Goal: Task Accomplishment & Management: Use online tool/utility

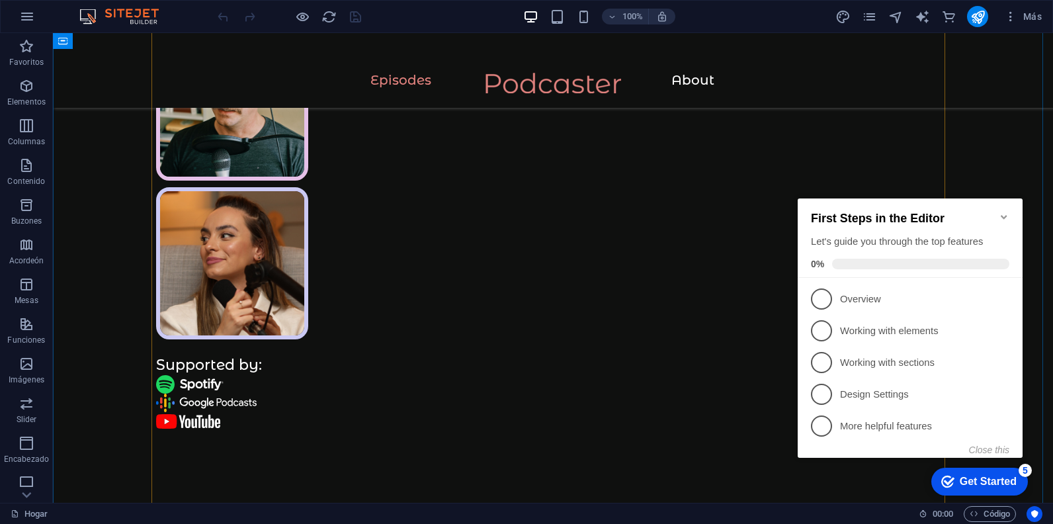
scroll to position [859, 0]
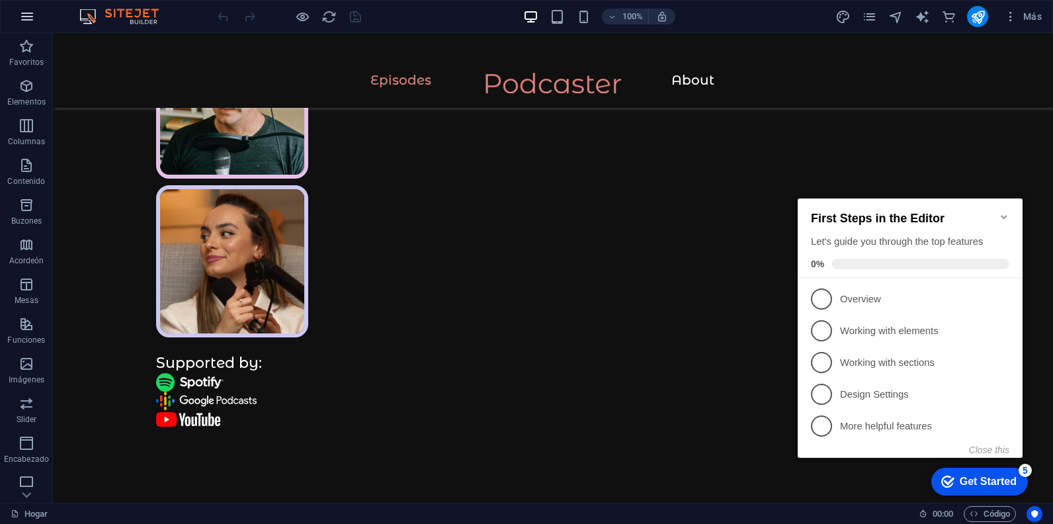
click at [30, 18] on icon "button" at bounding box center [27, 17] width 16 height 16
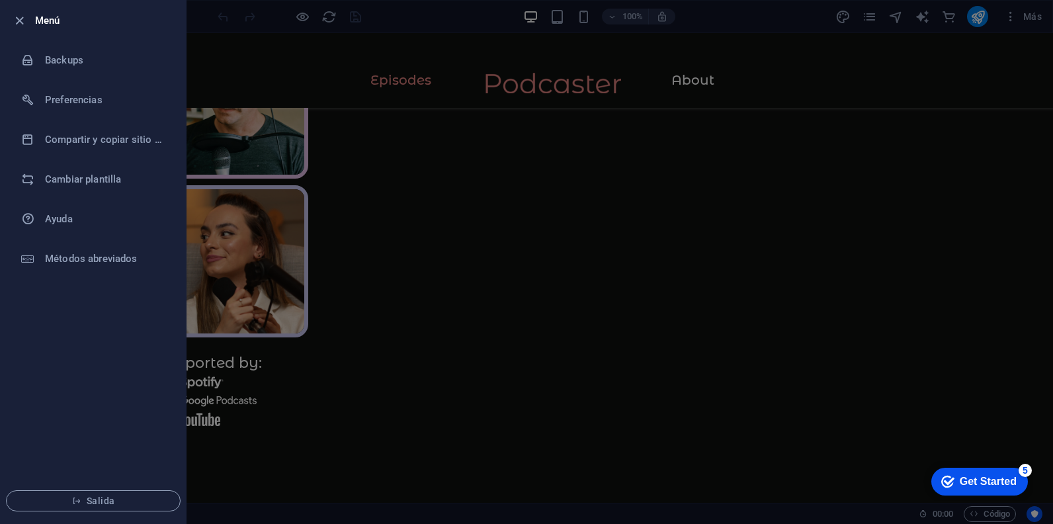
click at [247, 38] on div at bounding box center [526, 262] width 1053 height 524
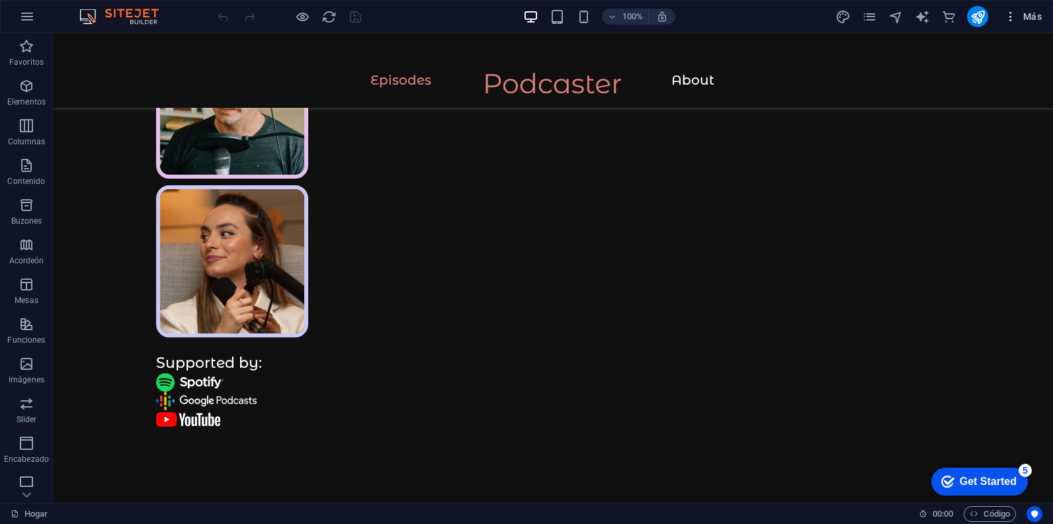
click at [1029, 15] on font "Más" at bounding box center [1032, 16] width 19 height 11
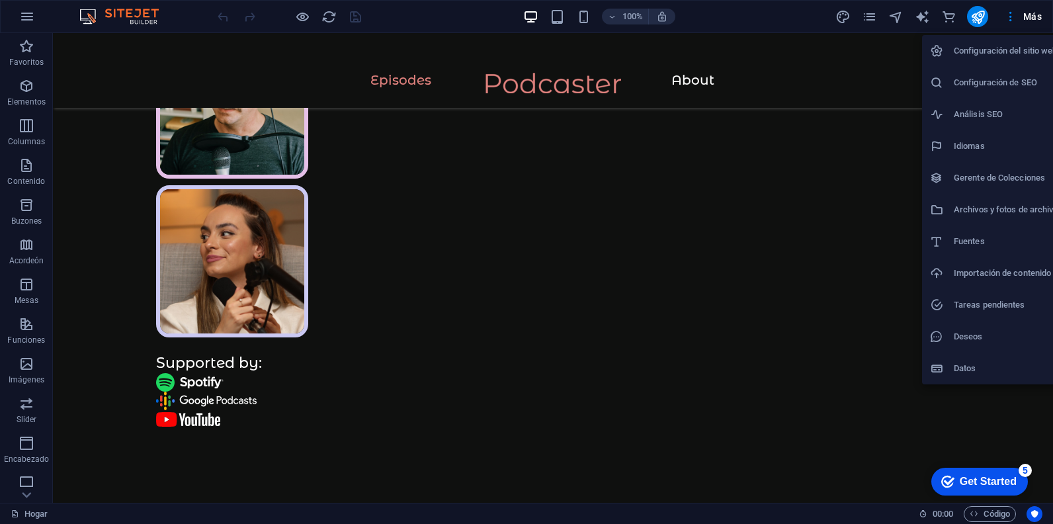
click at [967, 139] on h6 "Idiomas" at bounding box center [1005, 146] width 104 height 16
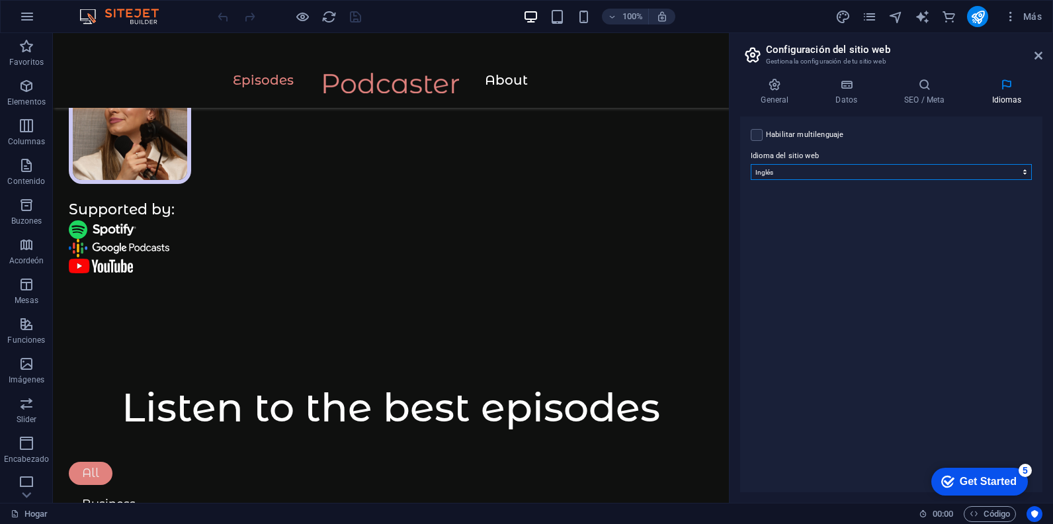
click at [1025, 173] on select "Abjaso Lejos Afrikaans Acano Albanés Amárico Árabe Aragonés Armenio Asamés Ávar…" at bounding box center [890, 172] width 281 height 16
select select "148"
click at [750, 164] on select "Abjaso Lejos Afrikaans Acano Albanés Amárico Árabe Aragonés Armenio Asamés Ávar…" at bounding box center [890, 172] width 281 height 16
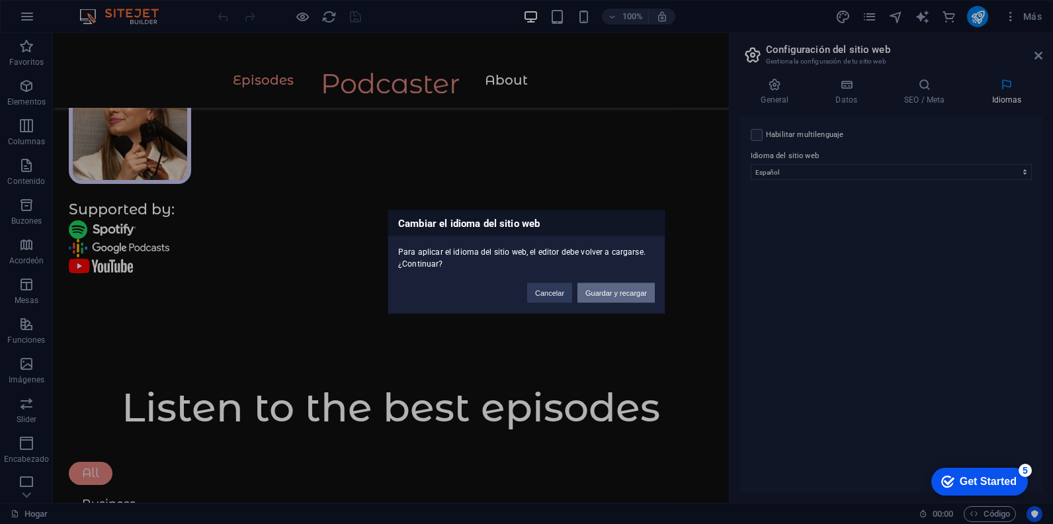
drag, startPoint x: 610, startPoint y: 294, endPoint x: 557, endPoint y: 260, distance: 61.8
click at [610, 294] on button "Guardar y recargar" at bounding box center [615, 293] width 77 height 20
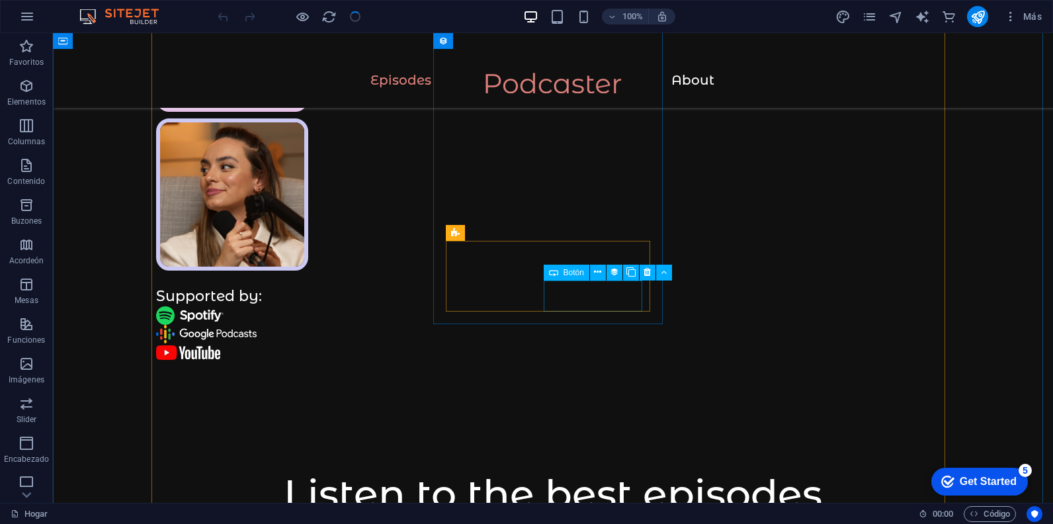
scroll to position [859, 0]
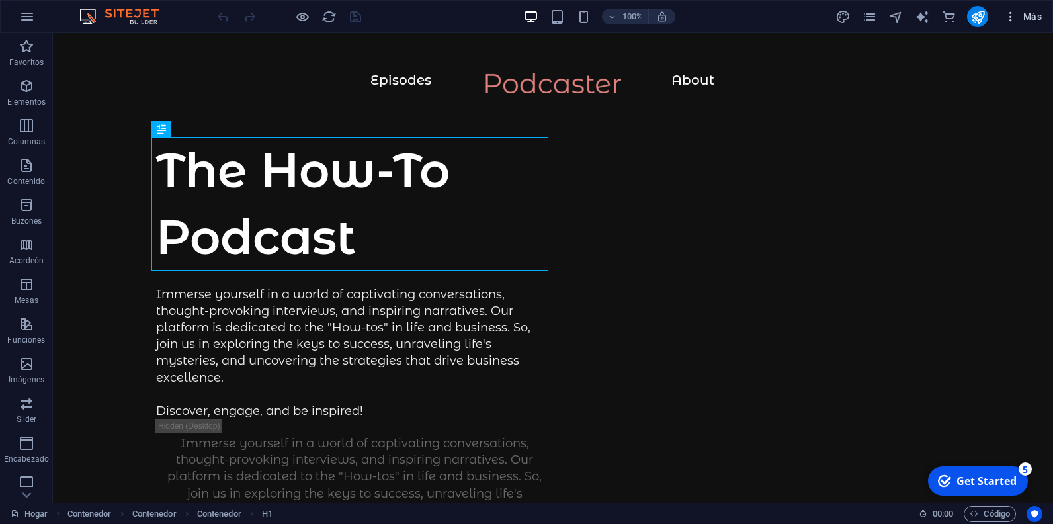
click at [1024, 15] on font "Más" at bounding box center [1032, 16] width 19 height 11
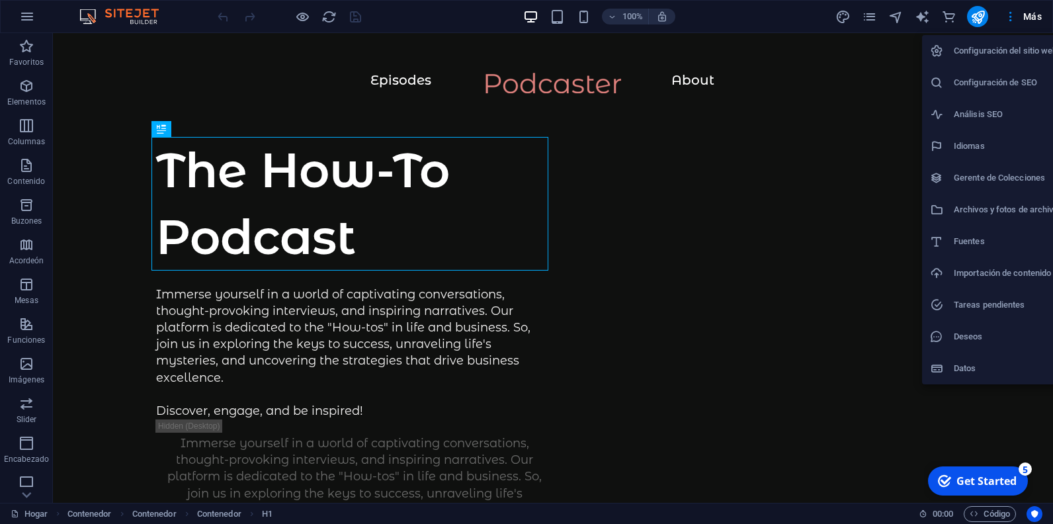
click at [965, 149] on h6 "Idiomas" at bounding box center [1005, 146] width 104 height 16
select select "148"
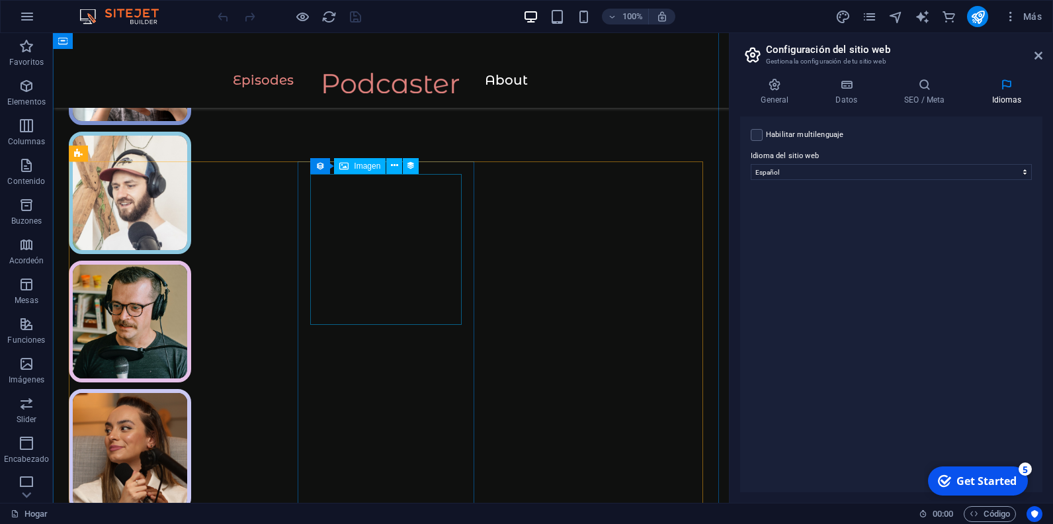
scroll to position [727, 0]
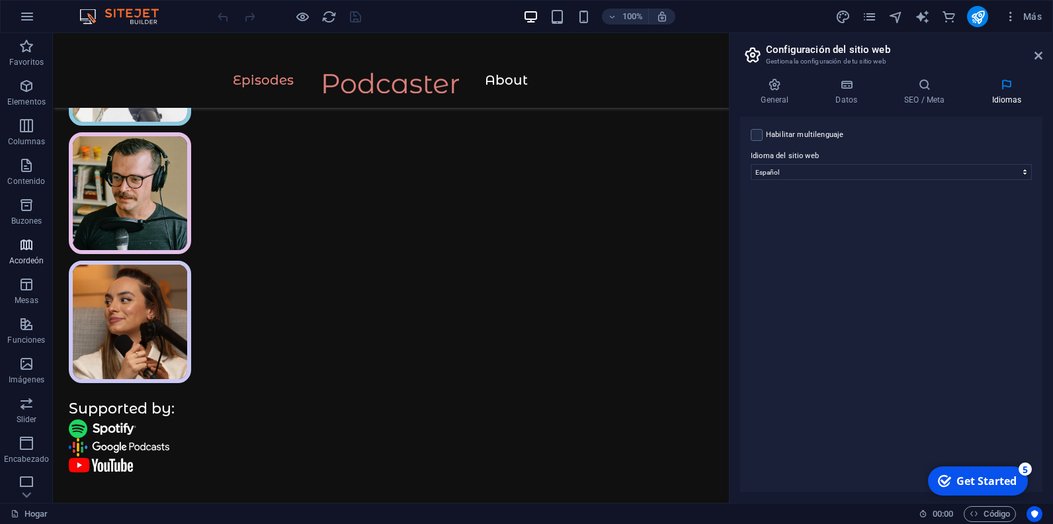
click at [30, 248] on icon "button" at bounding box center [27, 245] width 16 height 16
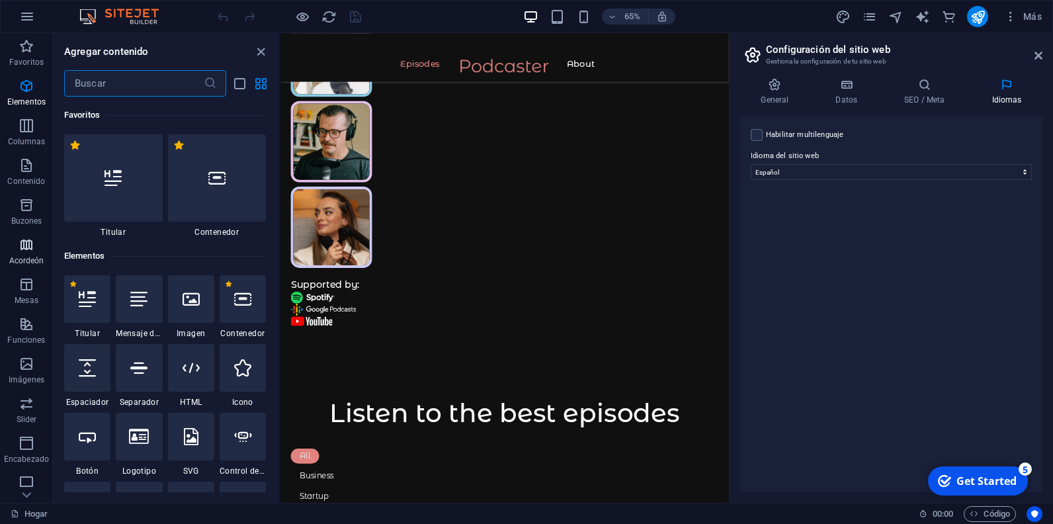
scroll to position [4221, 0]
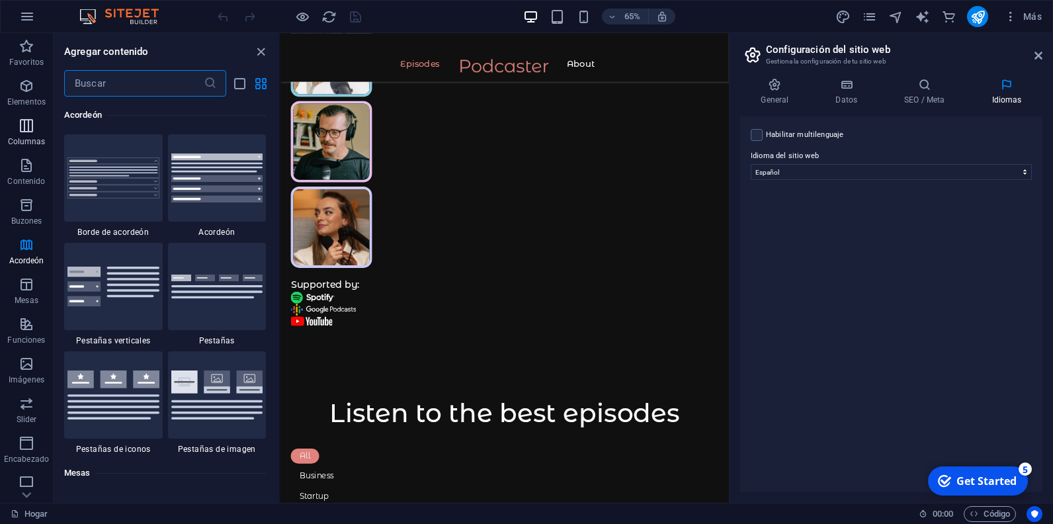
click at [32, 124] on icon "button" at bounding box center [27, 126] width 16 height 16
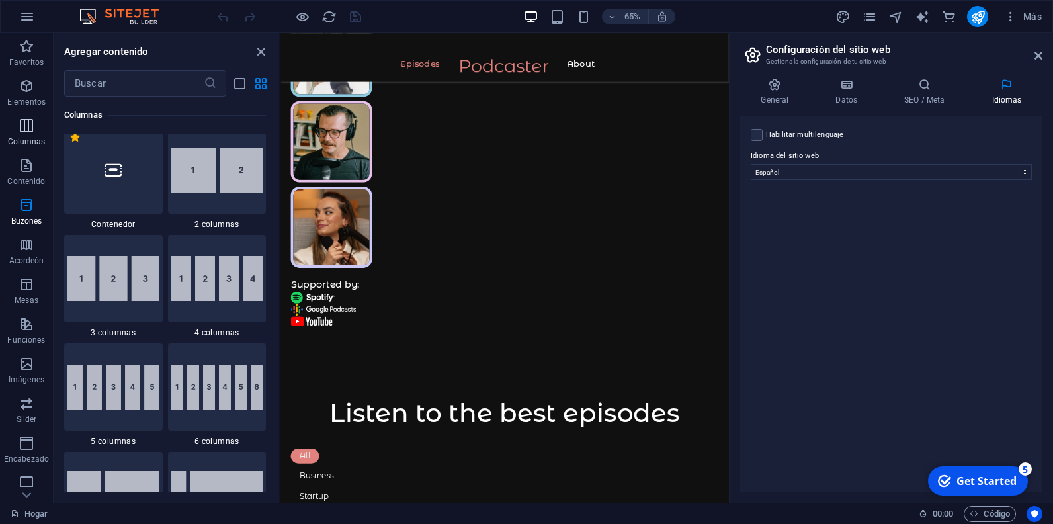
scroll to position [655, 0]
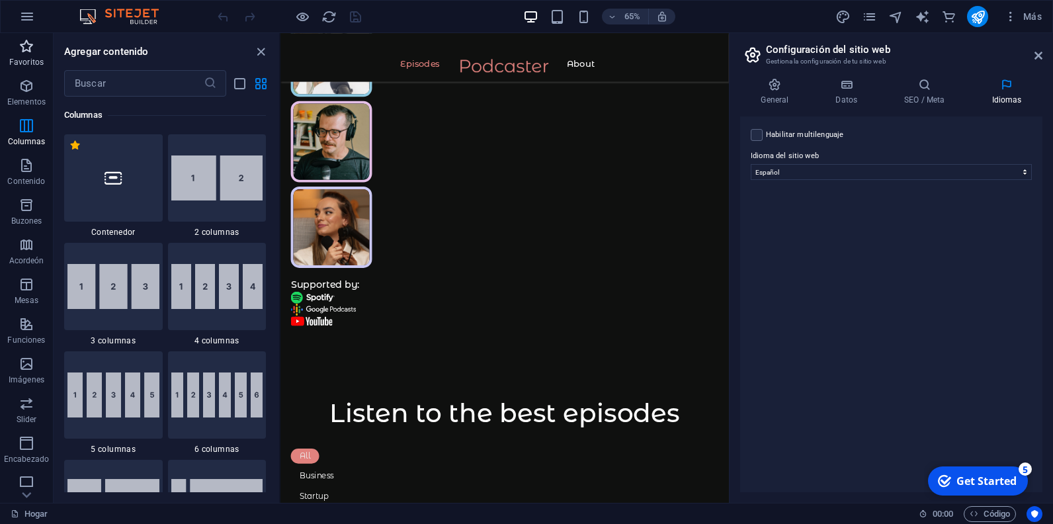
click at [28, 49] on icon "button" at bounding box center [27, 46] width 16 height 16
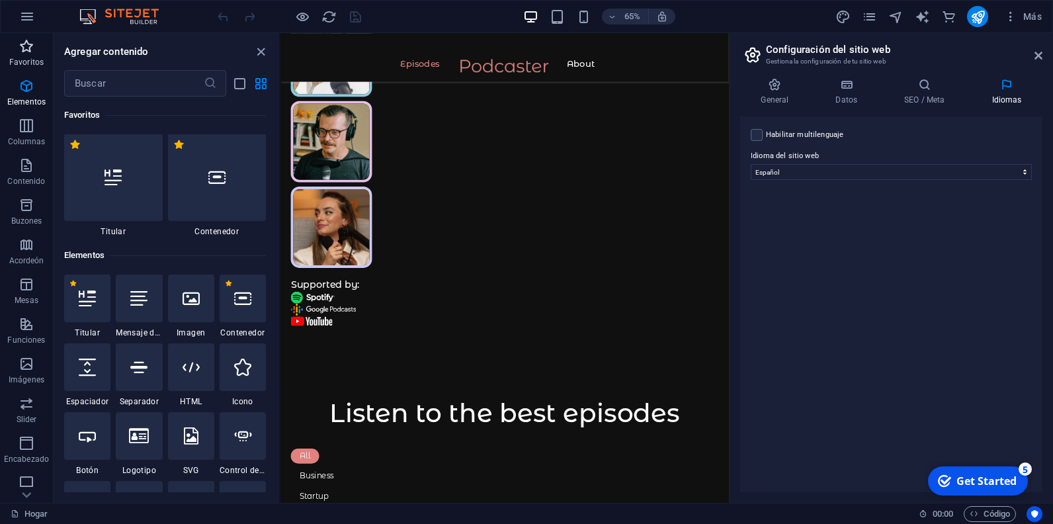
scroll to position [0, 0]
click at [130, 198] on div at bounding box center [113, 177] width 99 height 87
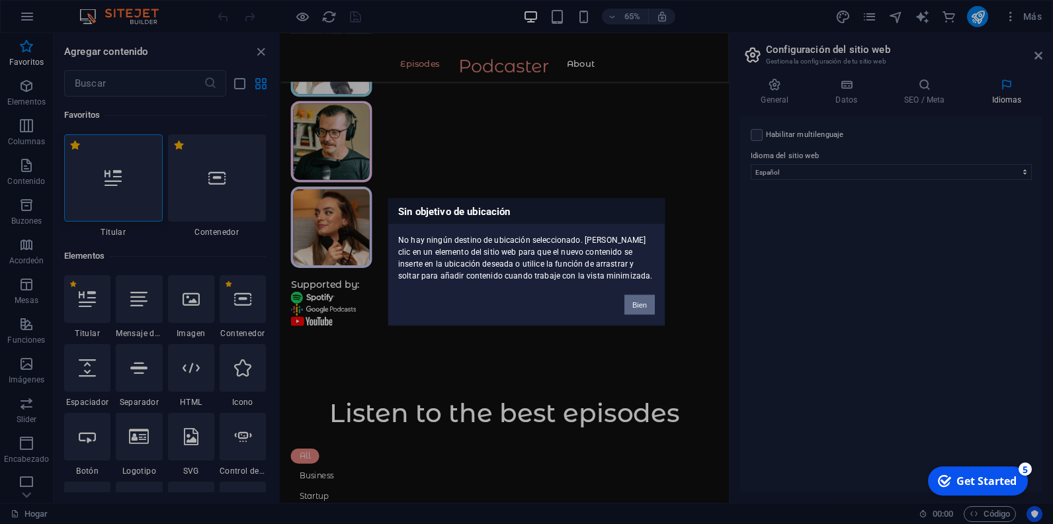
click at [645, 306] on button "Bien" at bounding box center [639, 305] width 30 height 20
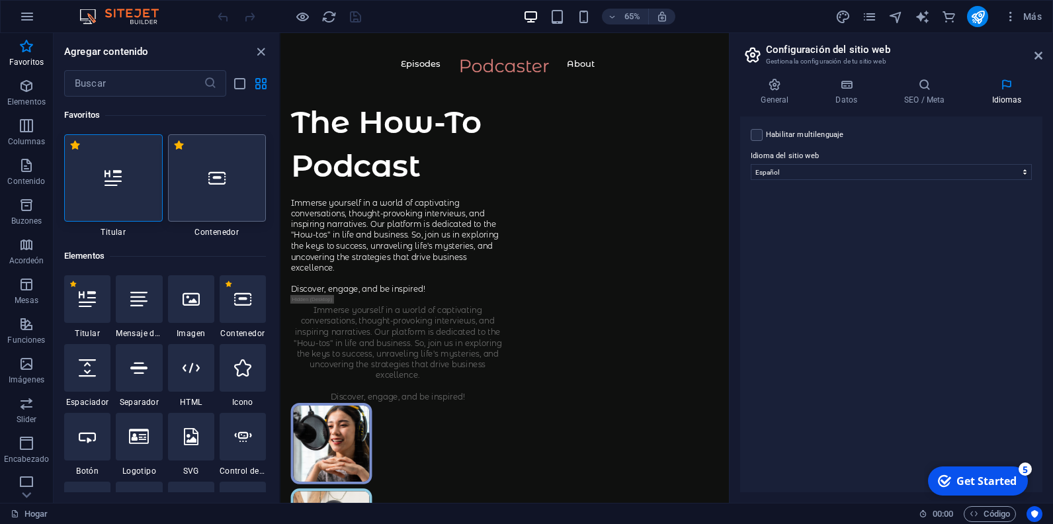
click at [242, 196] on div at bounding box center [217, 177] width 99 height 87
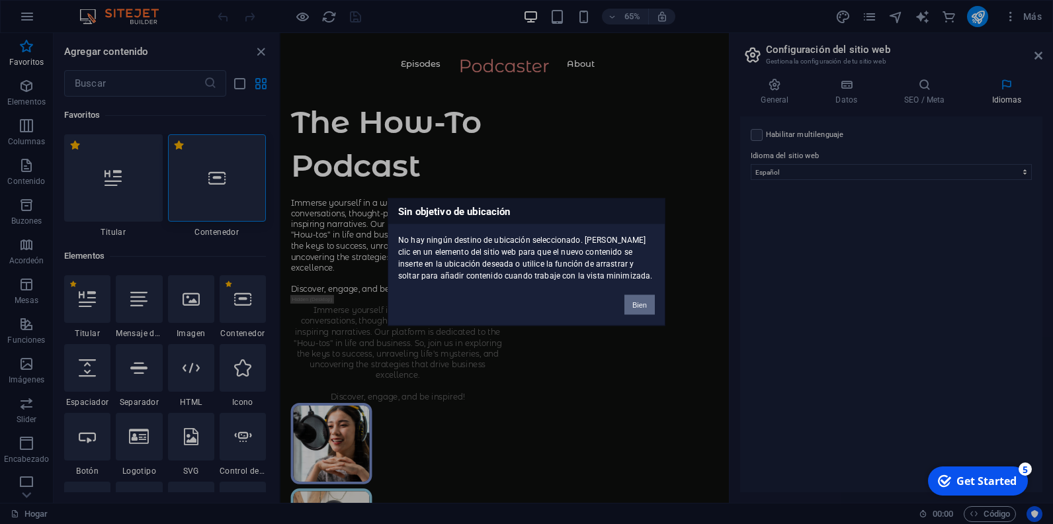
click at [633, 302] on button "Bien" at bounding box center [639, 305] width 30 height 20
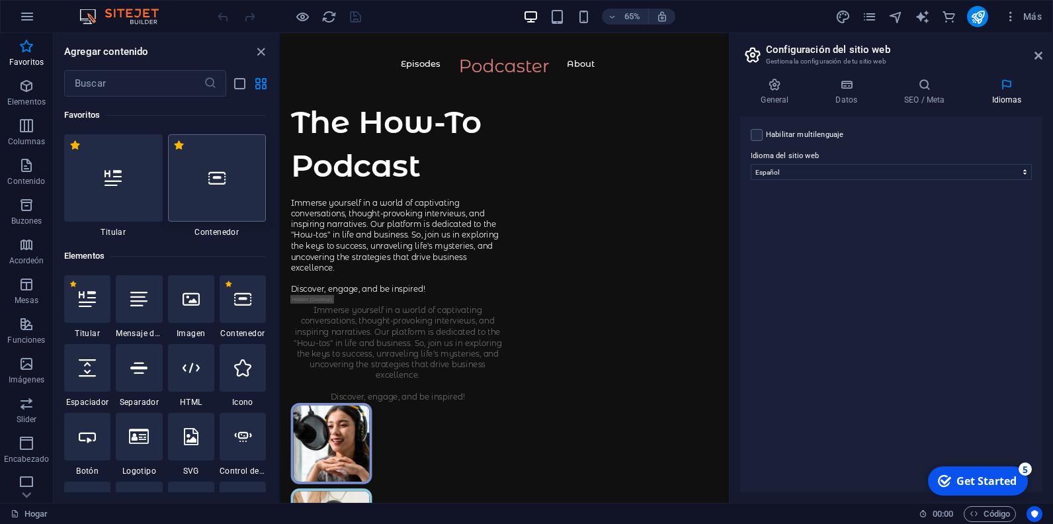
drag, startPoint x: 202, startPoint y: 194, endPoint x: 220, endPoint y: 177, distance: 25.3
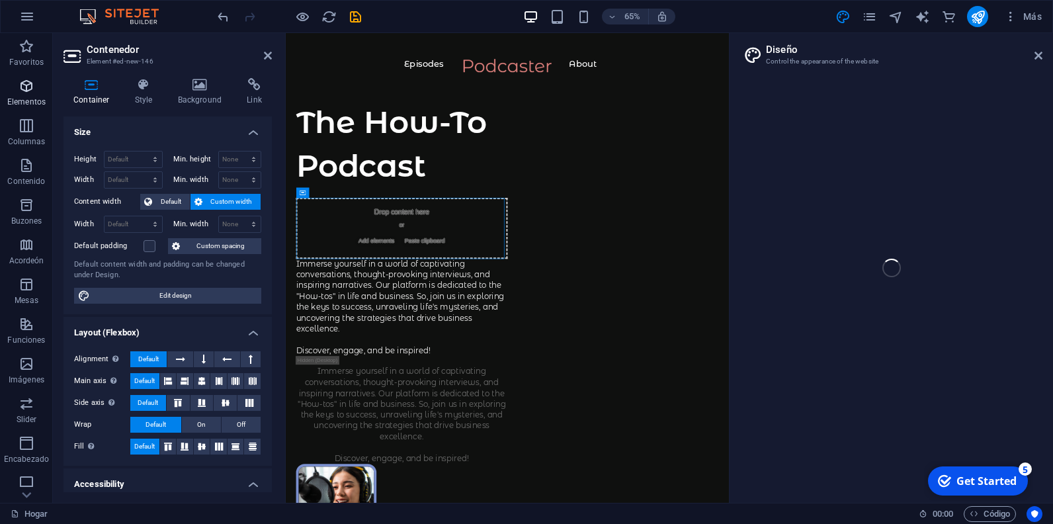
click at [28, 84] on icon "button" at bounding box center [27, 86] width 16 height 16
select select "rem"
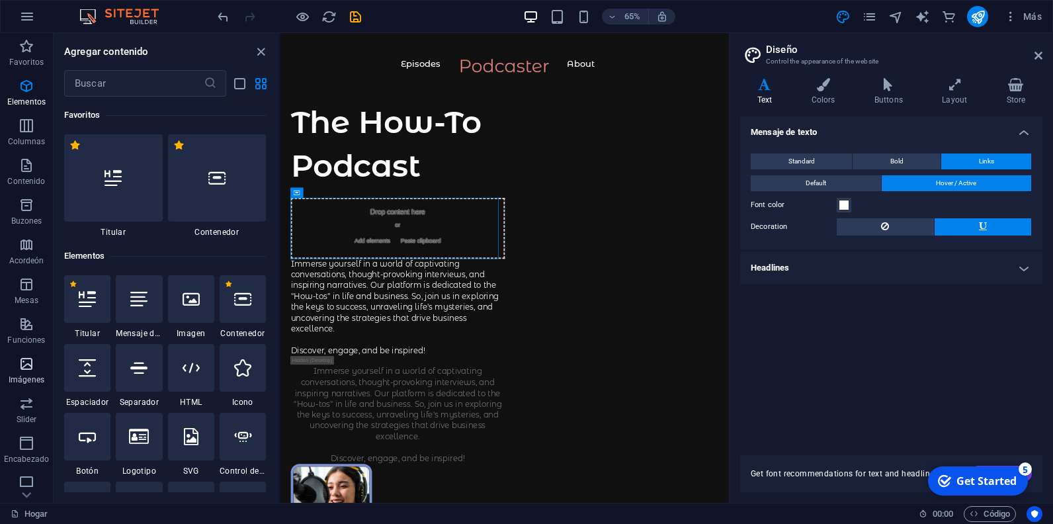
click at [28, 366] on icon "button" at bounding box center [27, 364] width 16 height 16
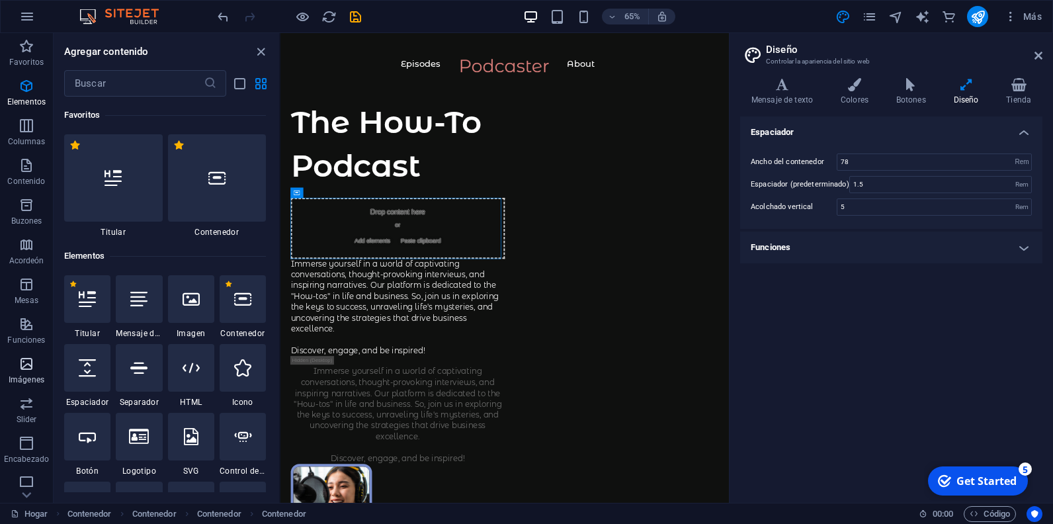
scroll to position [6704, 0]
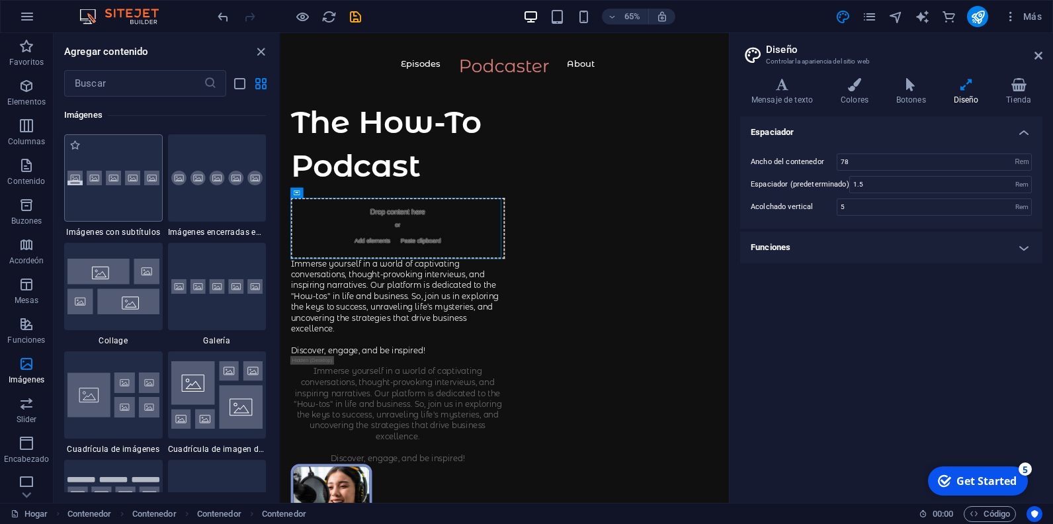
click at [114, 204] on div at bounding box center [113, 177] width 99 height 87
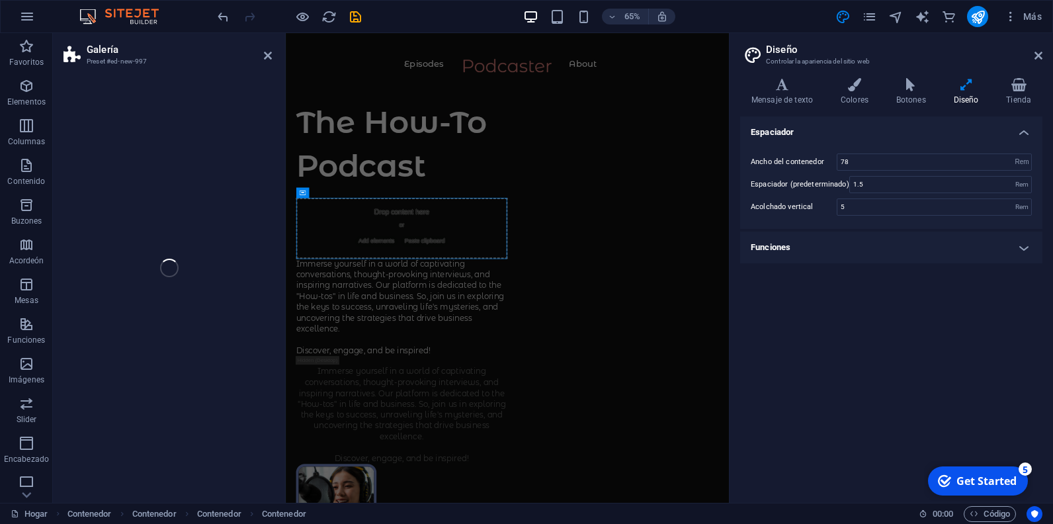
click at [119, 201] on div "Galería Preset #ed-new-997 Drag here to replace the existing content. Press “Ct…" at bounding box center [391, 267] width 676 height 469
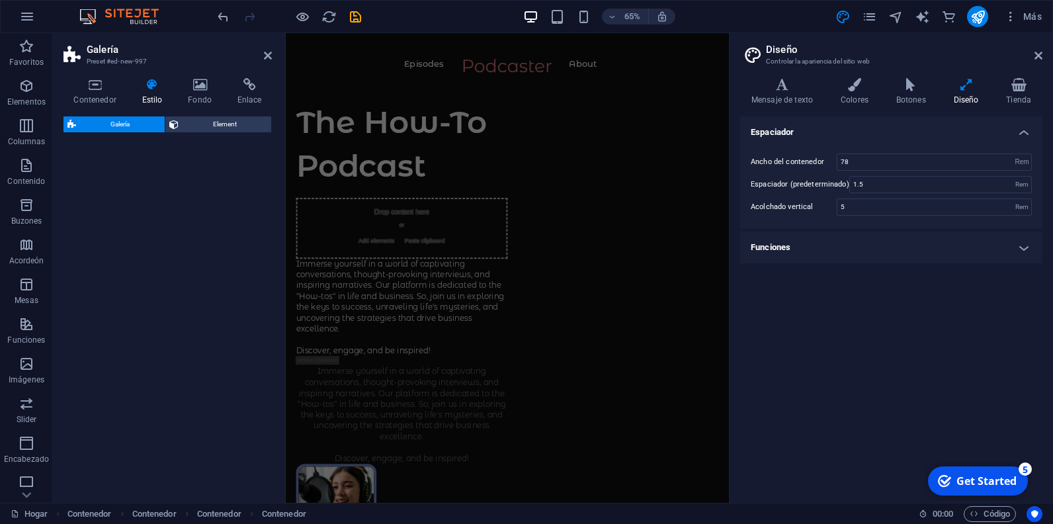
scroll to position [432, 0]
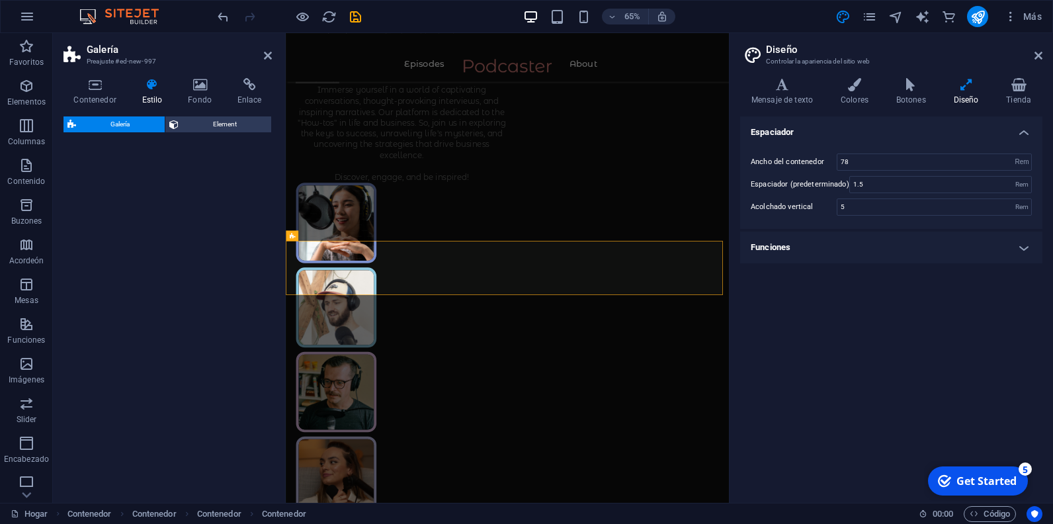
select select "rem"
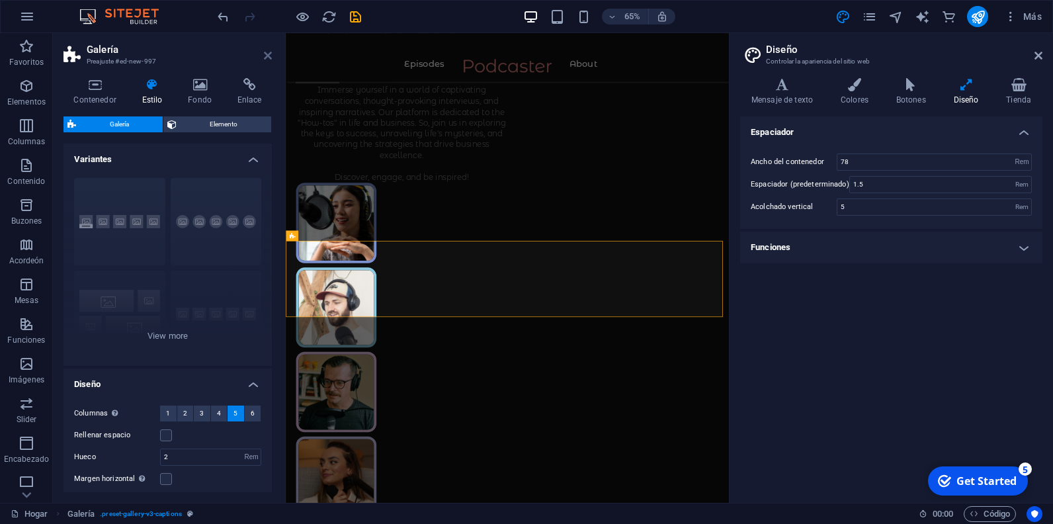
click at [271, 55] on icon at bounding box center [268, 55] width 8 height 11
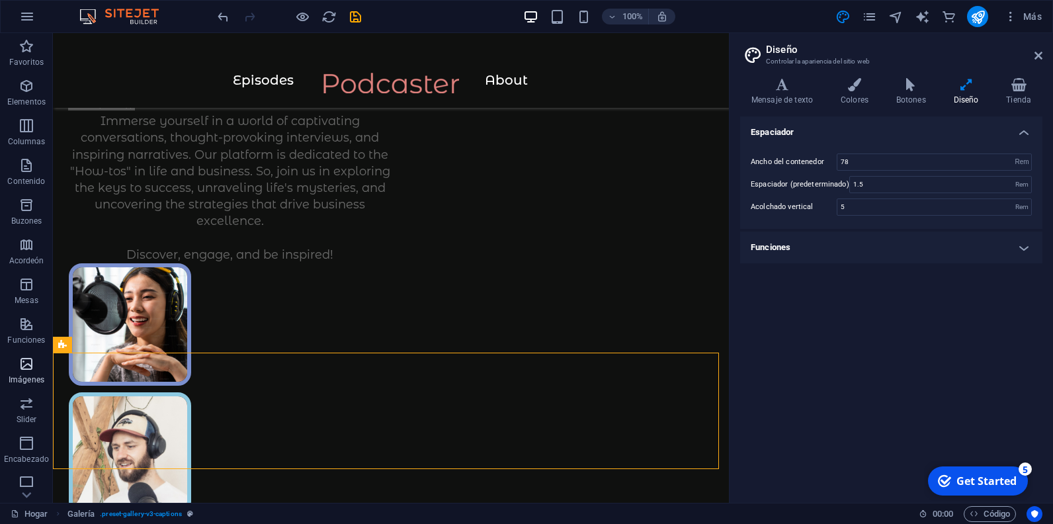
click at [30, 370] on icon "button" at bounding box center [27, 364] width 16 height 16
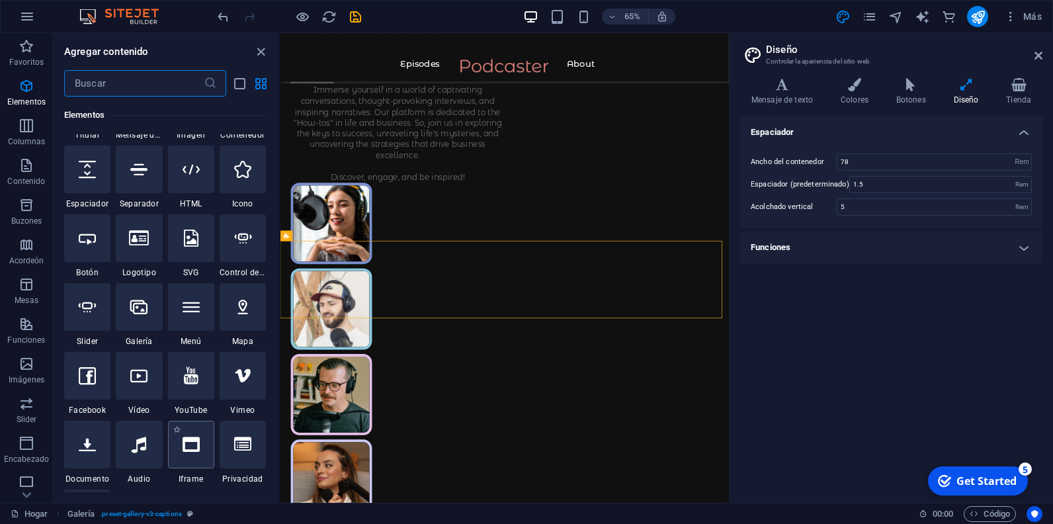
scroll to position [264, 0]
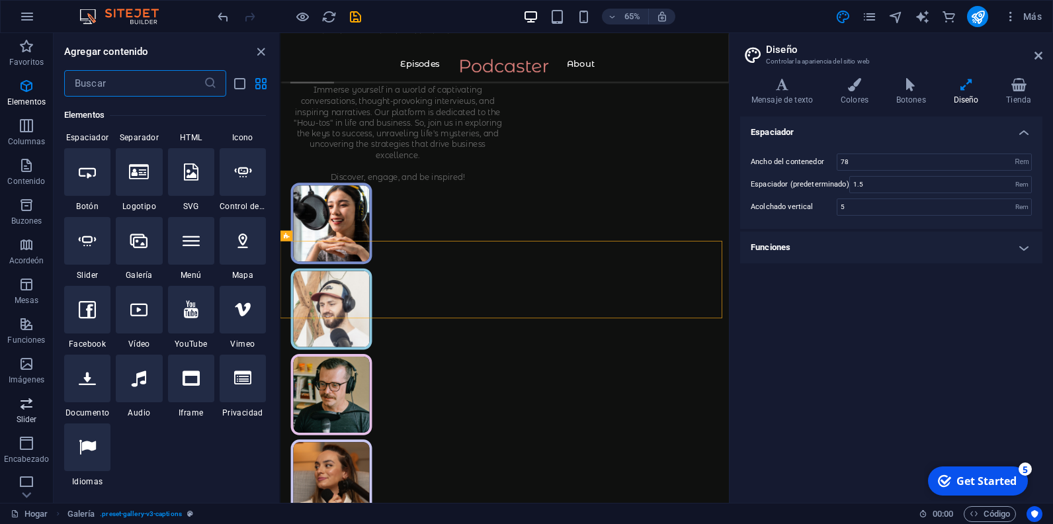
click at [30, 405] on icon "button" at bounding box center [27, 403] width 16 height 16
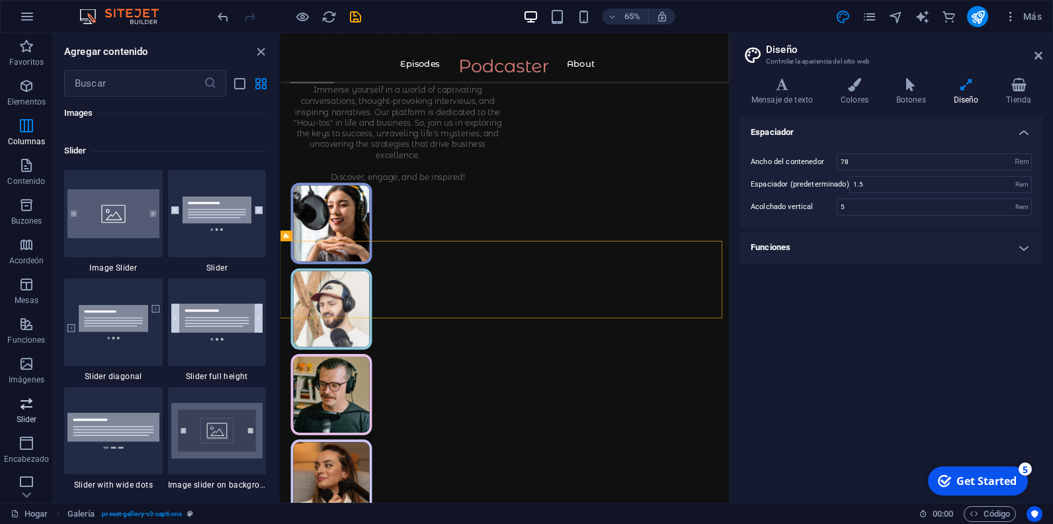
scroll to position [7495, 0]
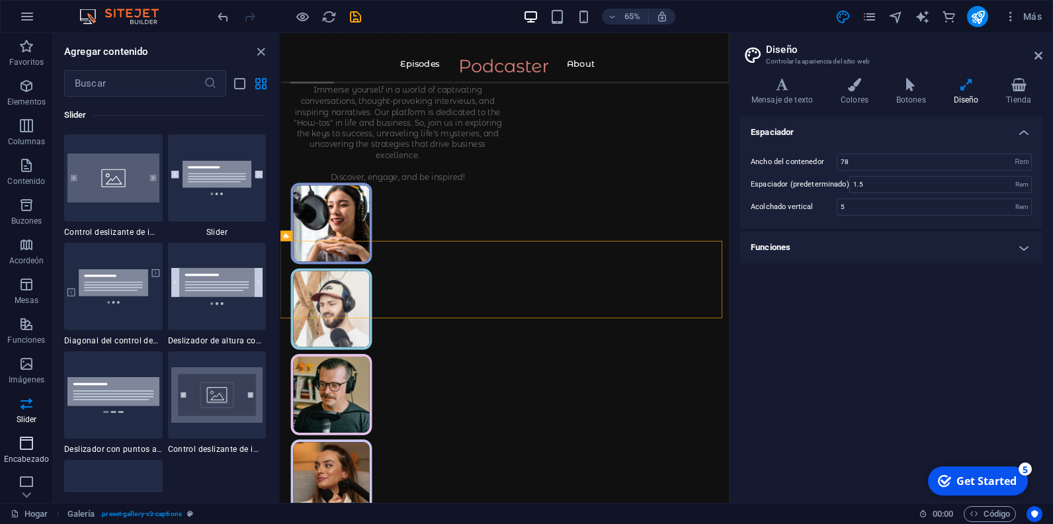
click at [25, 436] on icon "button" at bounding box center [27, 443] width 16 height 16
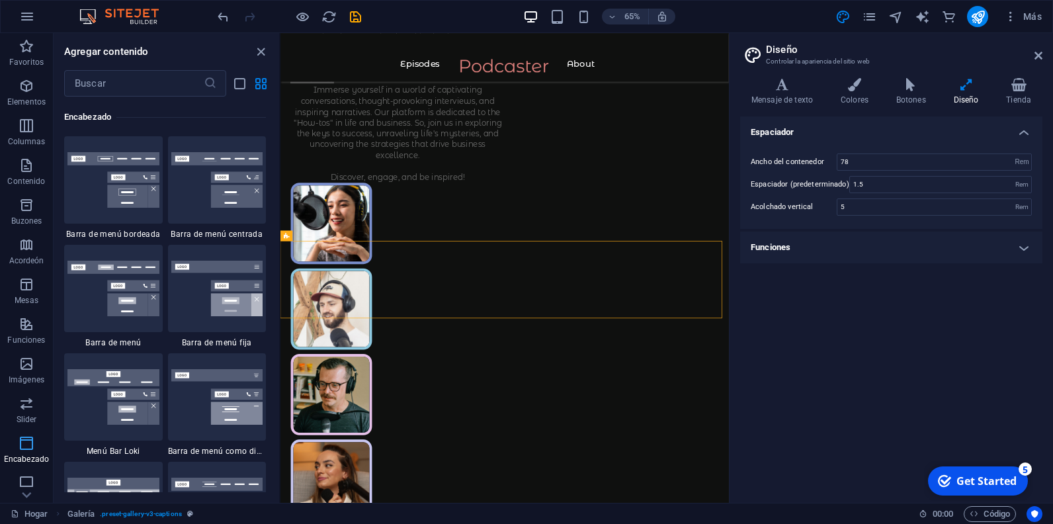
scroll to position [7961, 0]
click at [27, 50] on icon at bounding box center [26, 41] width 19 height 19
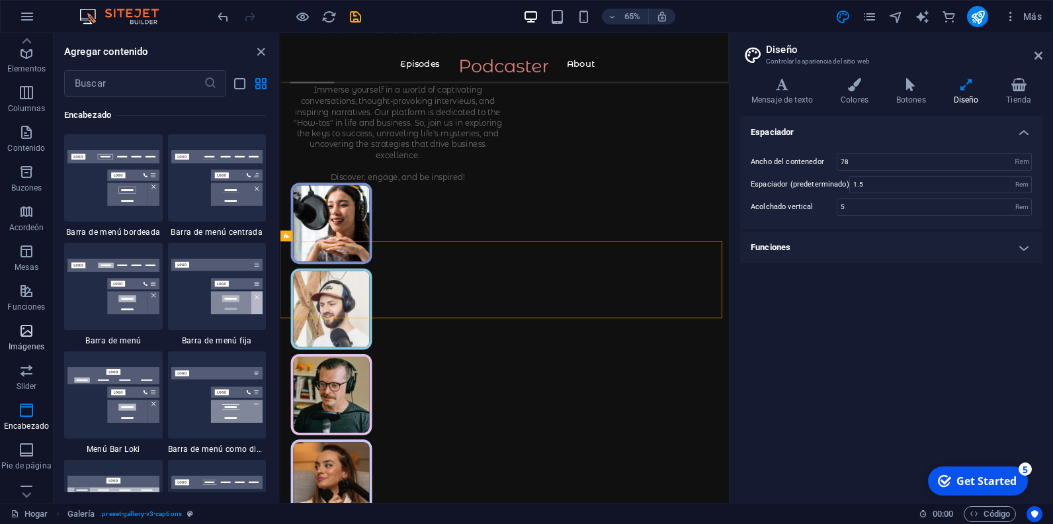
scroll to position [0, 0]
click at [28, 91] on icon "button" at bounding box center [27, 86] width 16 height 16
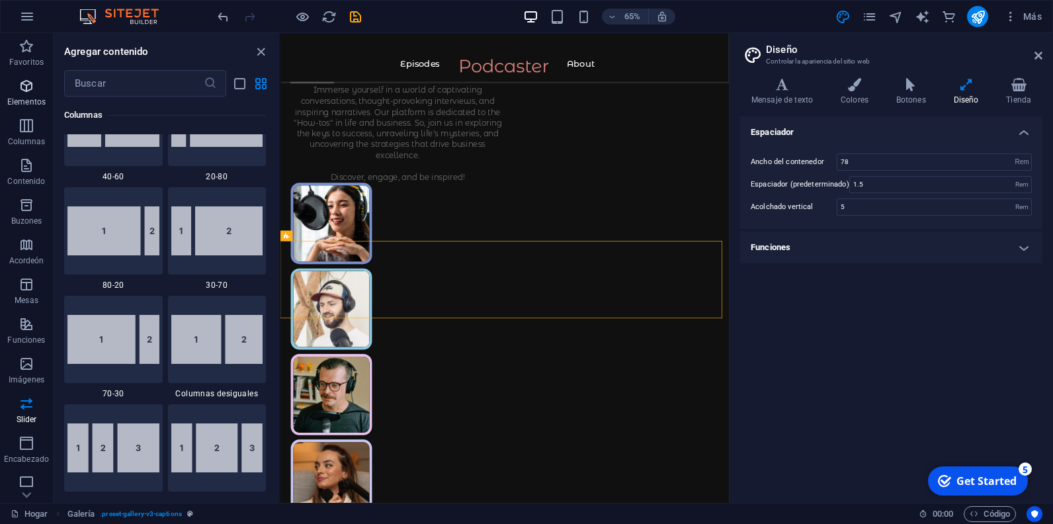
scroll to position [141, 0]
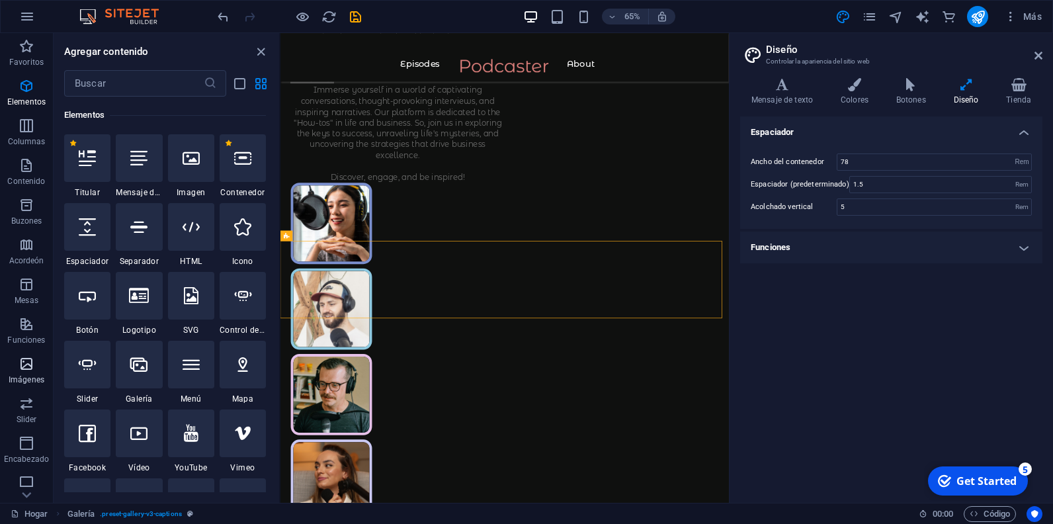
click at [28, 360] on icon "button" at bounding box center [27, 364] width 16 height 16
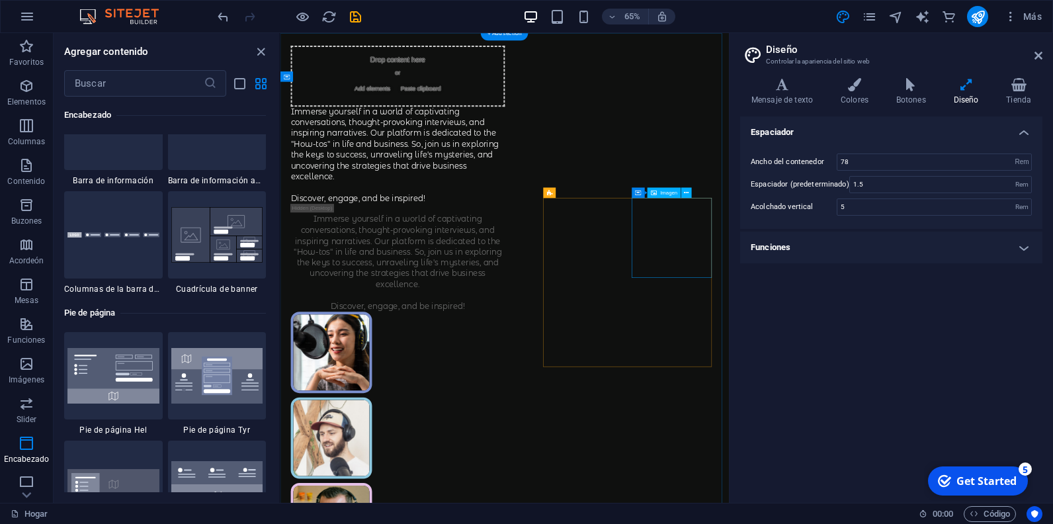
scroll to position [0, 0]
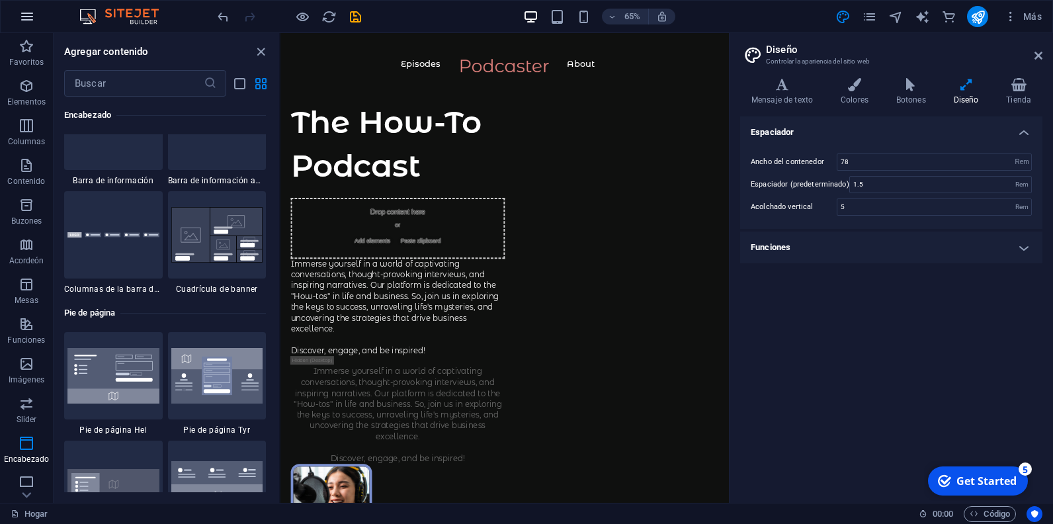
click at [24, 17] on icon "button" at bounding box center [27, 17] width 16 height 16
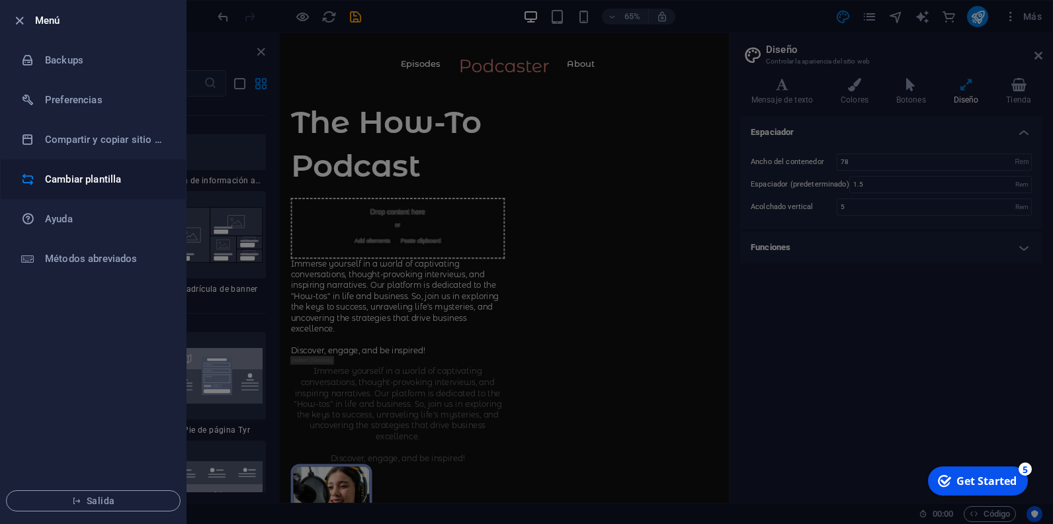
click at [89, 180] on h6 "Cambiar plantilla" at bounding box center [106, 179] width 122 height 16
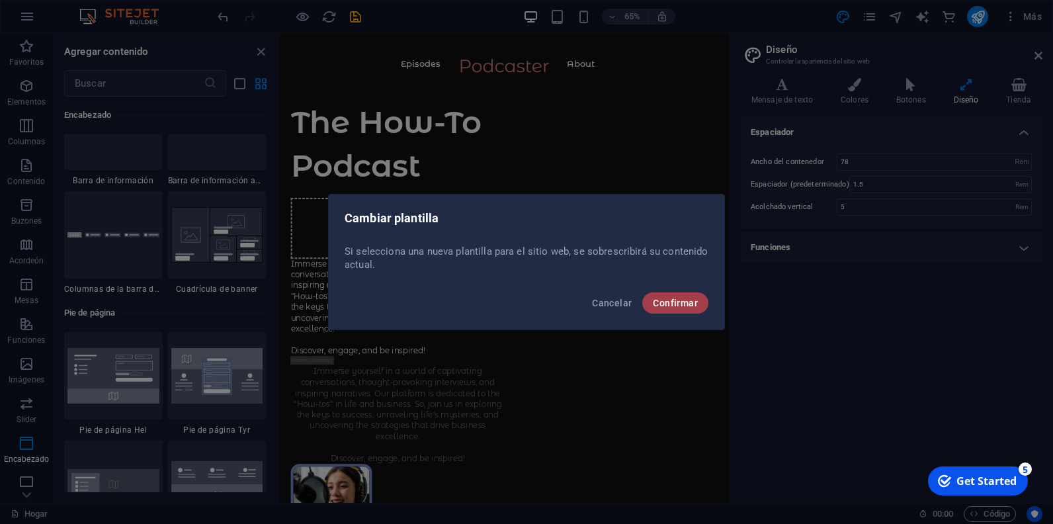
click at [671, 301] on span "Confirmar" at bounding box center [675, 303] width 45 height 11
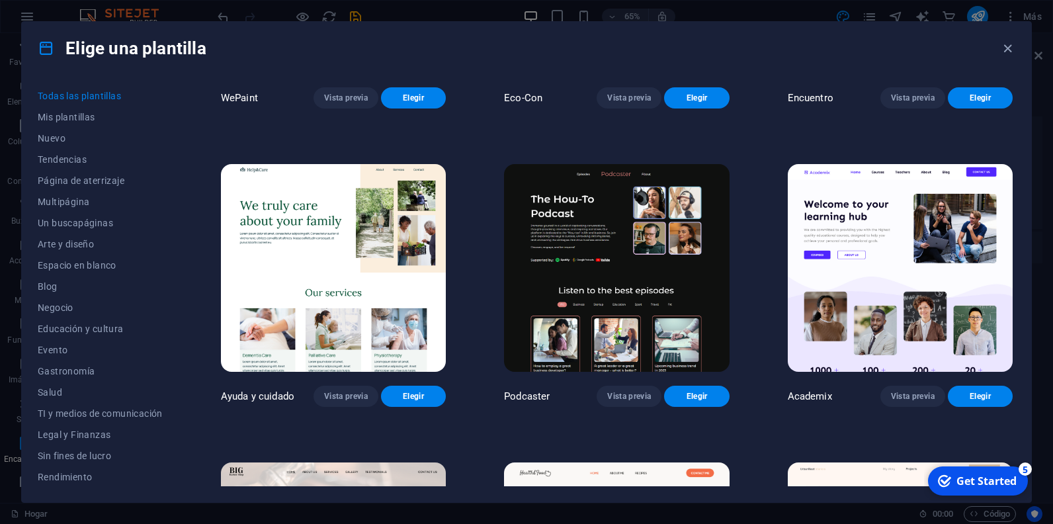
scroll to position [1388, 0]
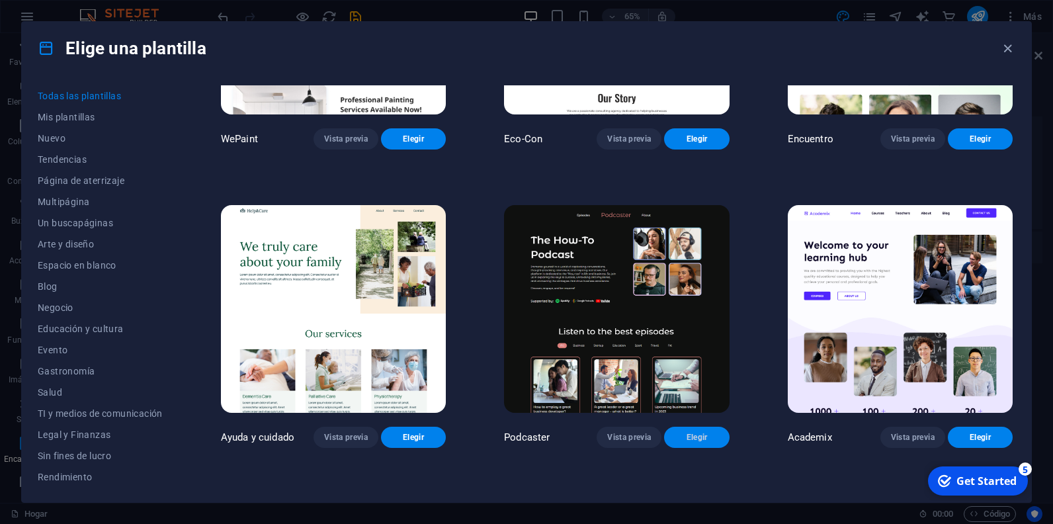
click at [697, 432] on span "Elegir" at bounding box center [696, 437] width 44 height 11
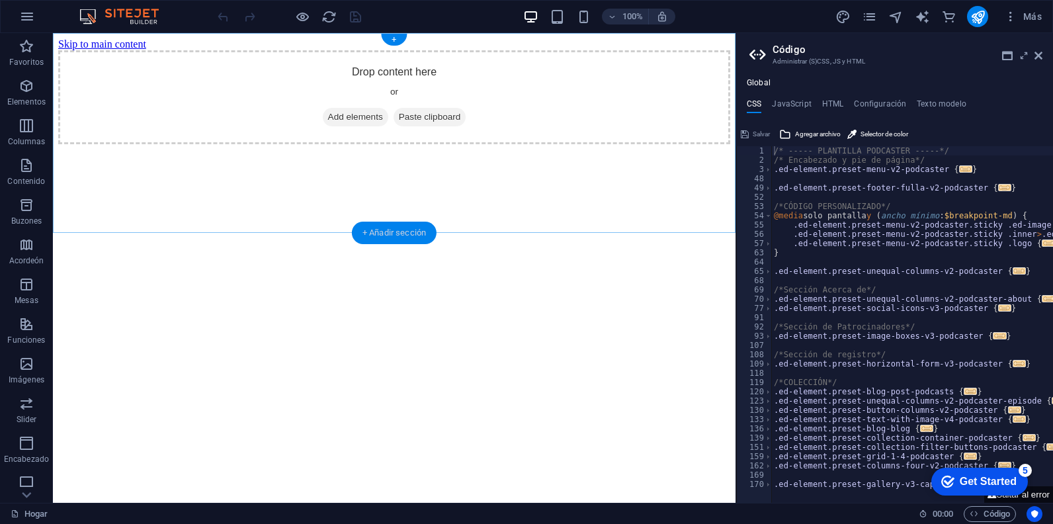
click at [391, 231] on div "+ Añadir sección" at bounding box center [394, 232] width 85 height 22
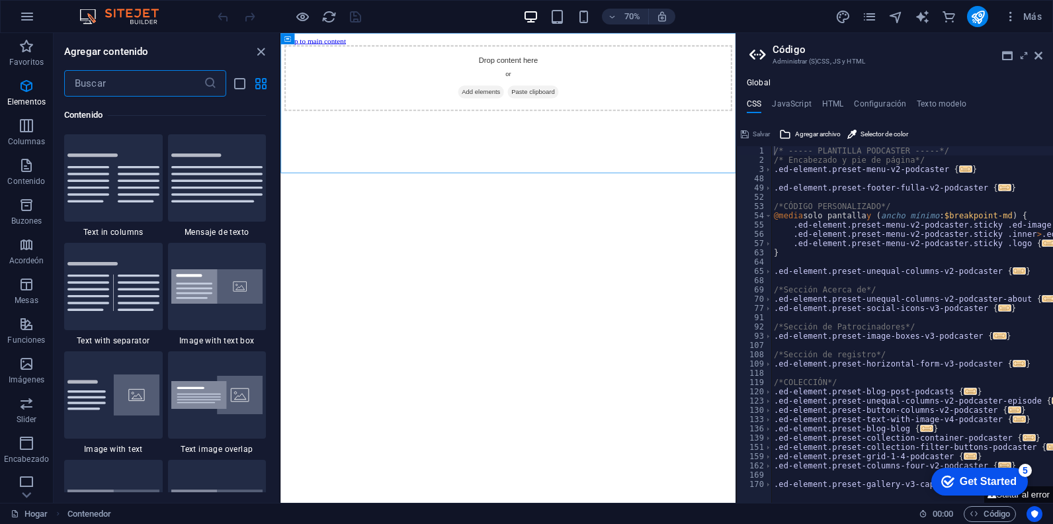
scroll to position [2313, 0]
